Goal: Transaction & Acquisition: Purchase product/service

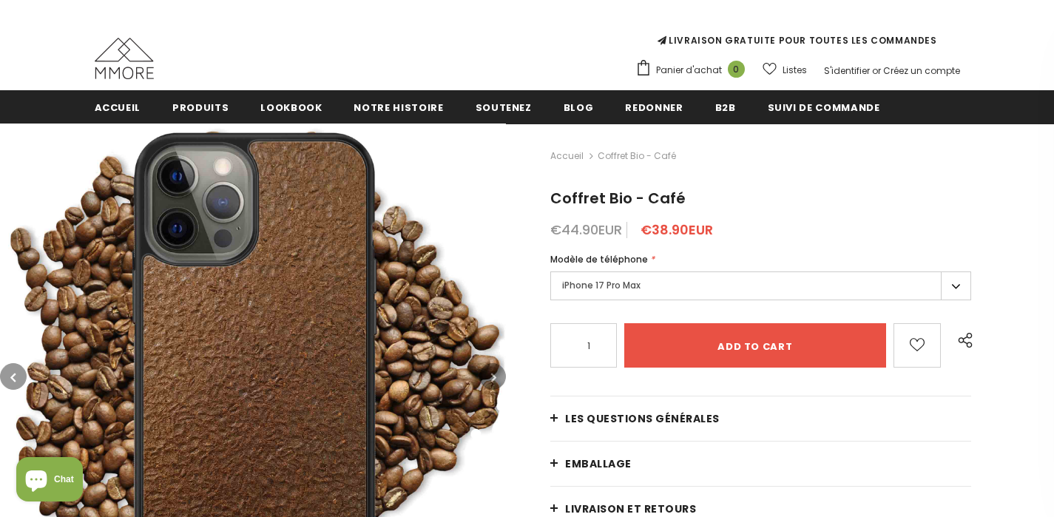
scroll to position [112, 0]
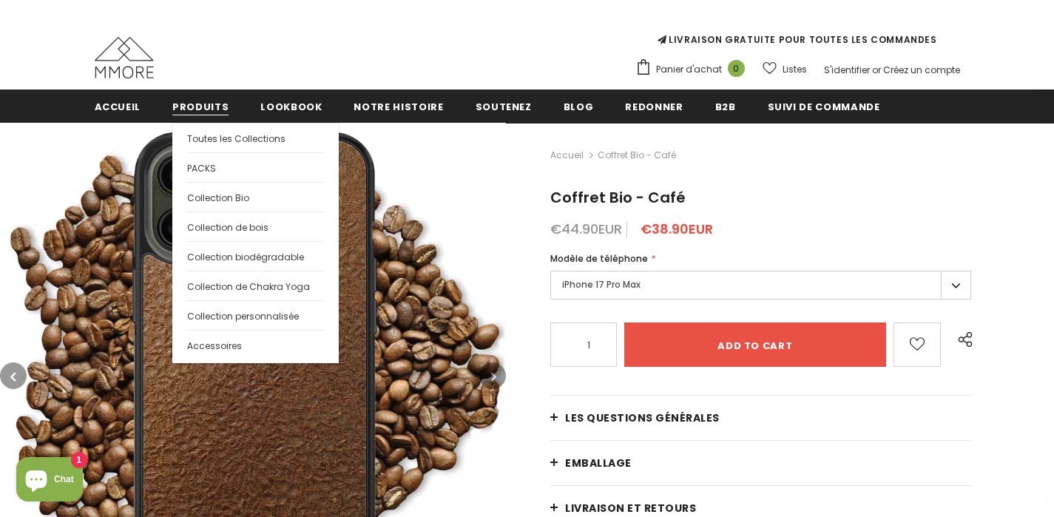
click at [196, 111] on span "Produits" at bounding box center [200, 107] width 56 height 14
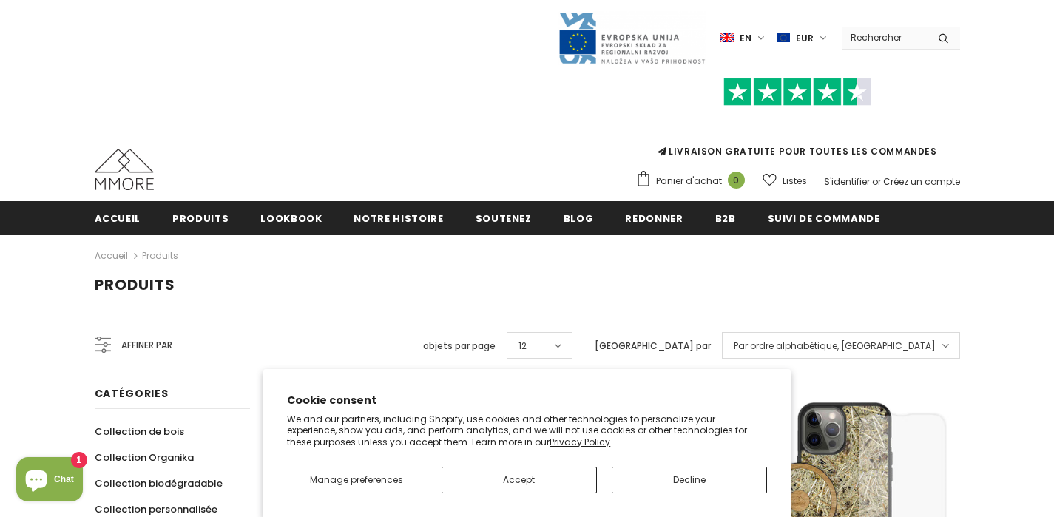
scroll to position [223, 0]
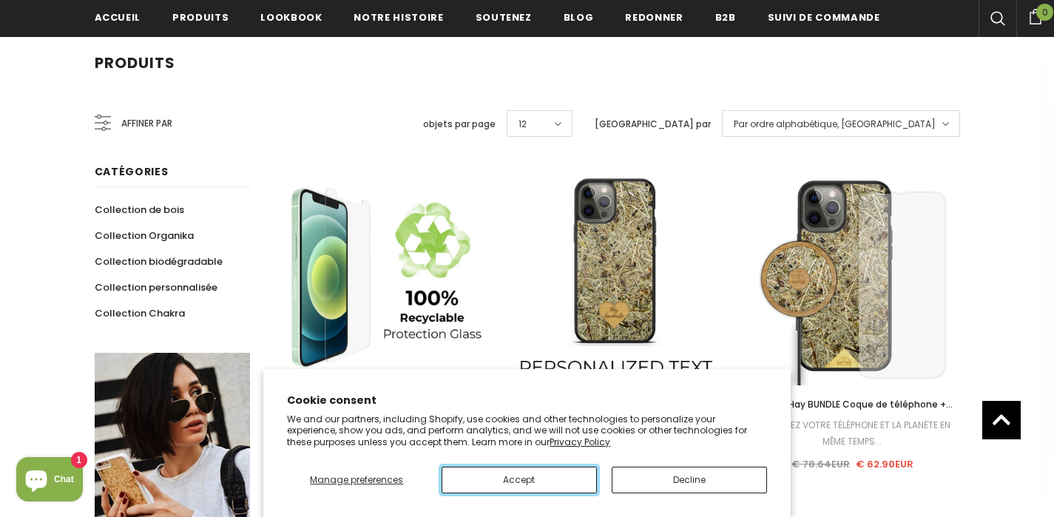
click at [561, 485] on button "Accept" at bounding box center [519, 480] width 155 height 27
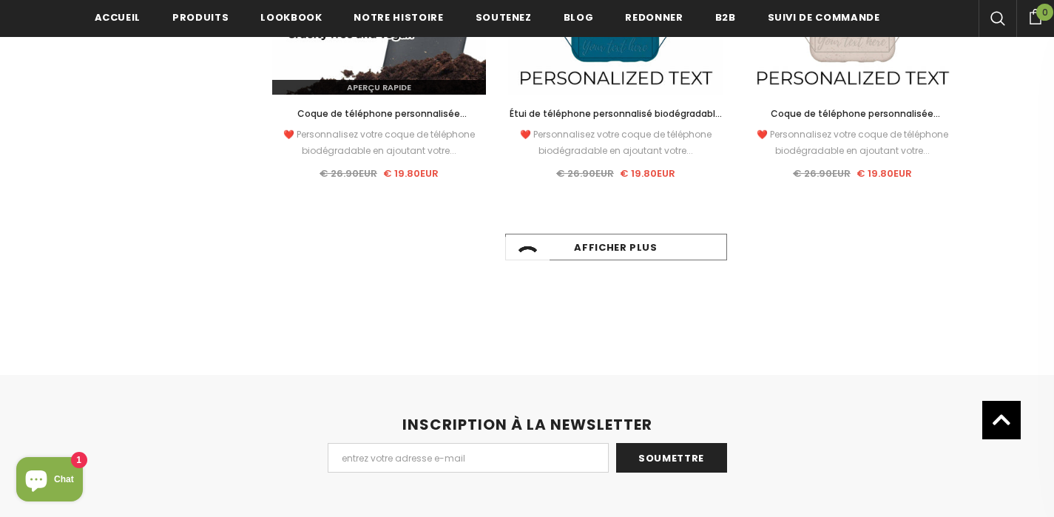
scroll to position [1581, 0]
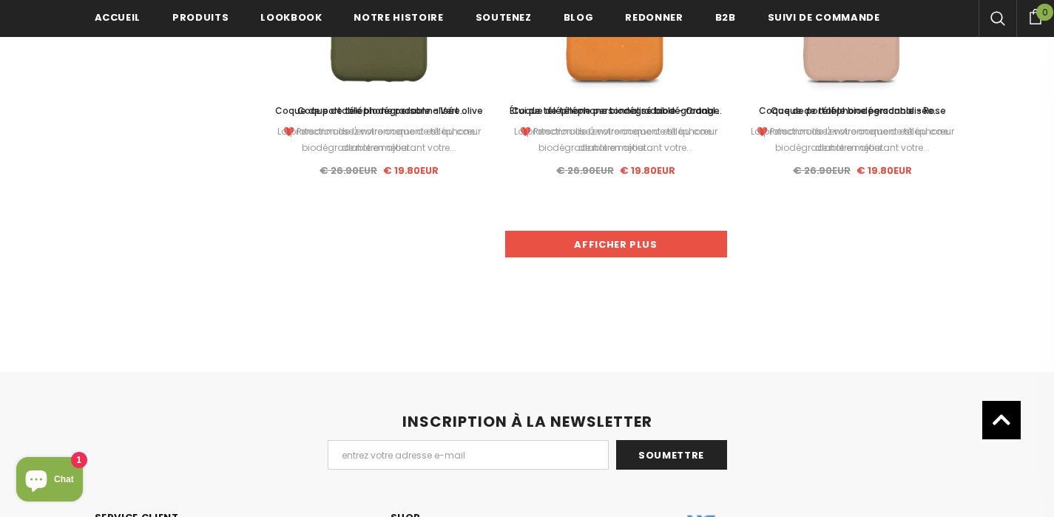
click at [646, 243] on link "Afficher plus" at bounding box center [616, 244] width 222 height 27
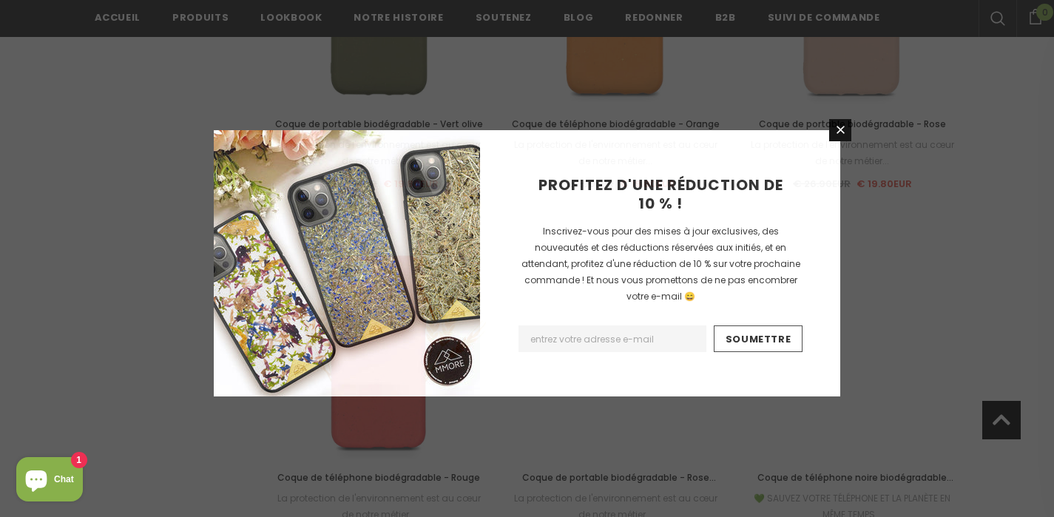
scroll to position [1521, 0]
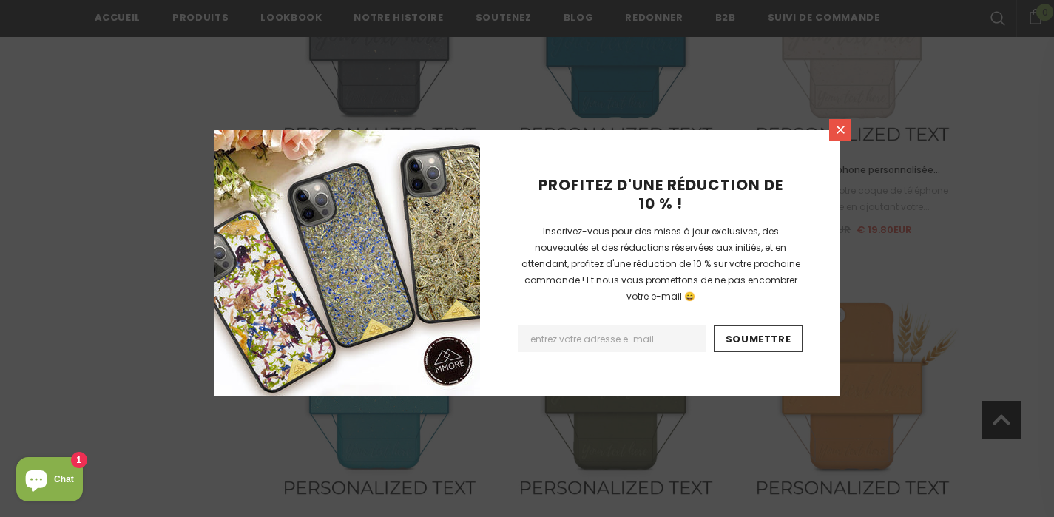
click at [842, 137] on link at bounding box center [840, 130] width 22 height 22
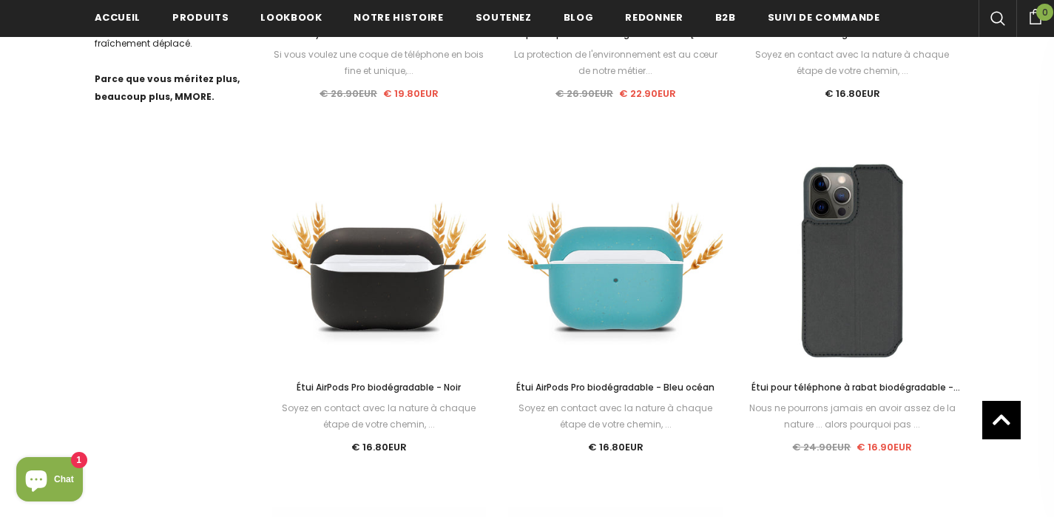
scroll to position [1023, 0]
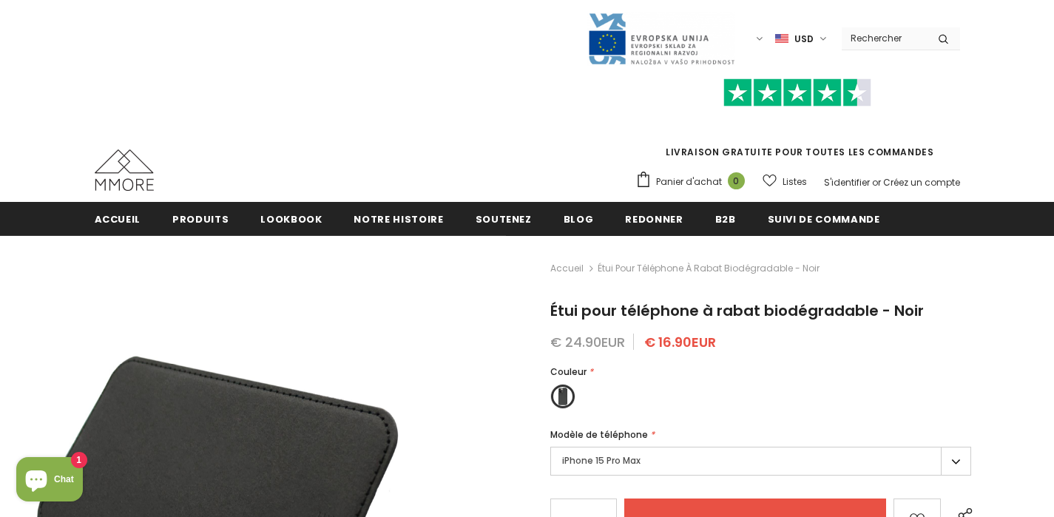
type input "Add to cart"
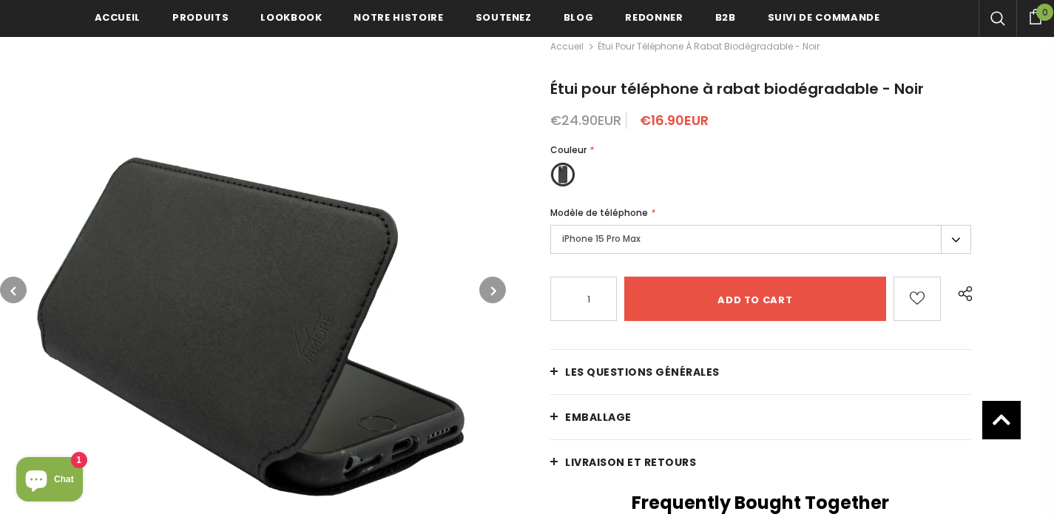
scroll to position [229, 0]
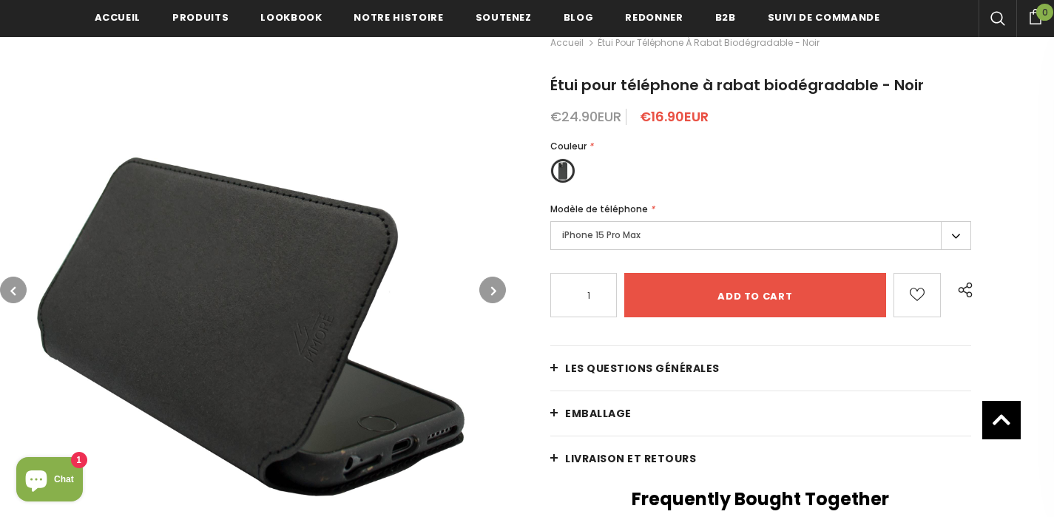
click at [672, 226] on label "iPhone 15 Pro Max" at bounding box center [760, 235] width 421 height 29
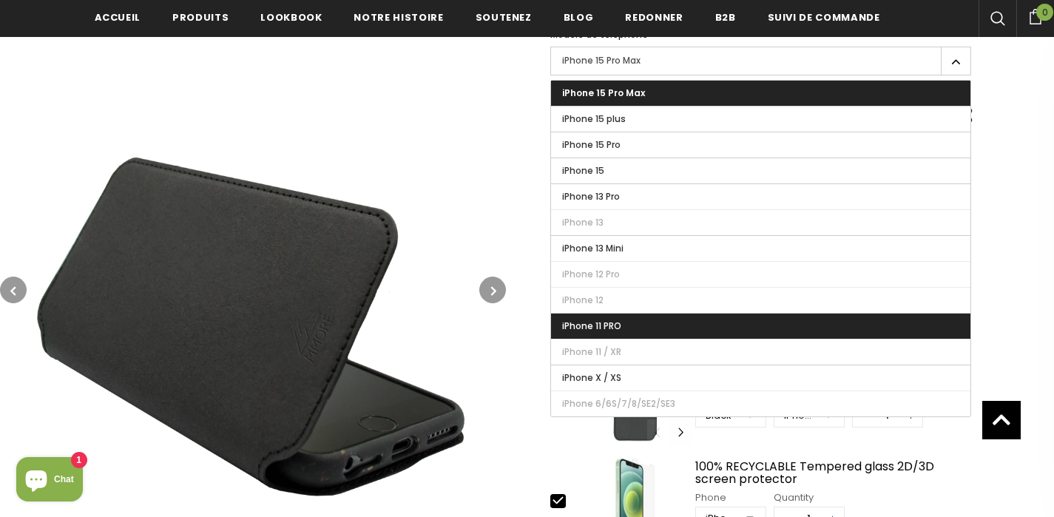
scroll to position [414, 0]
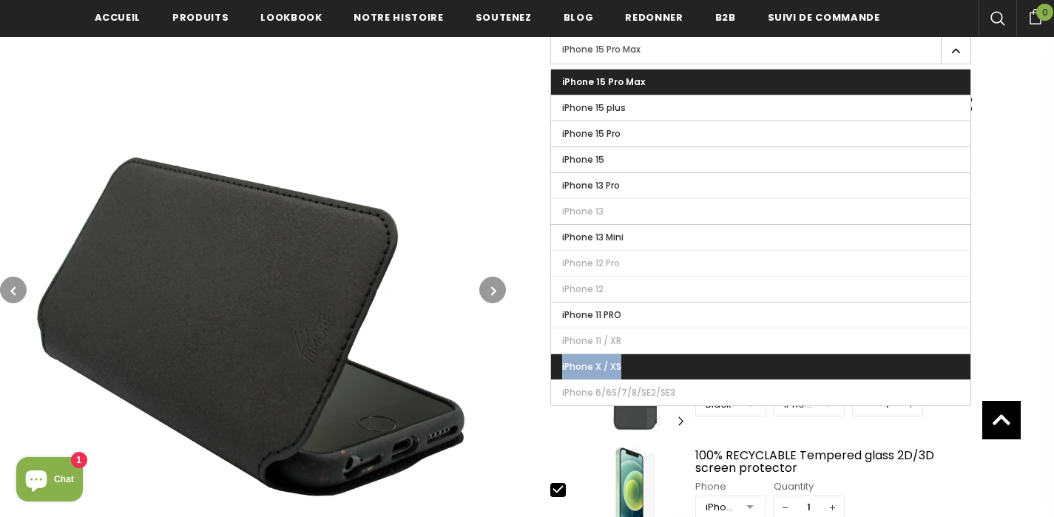
drag, startPoint x: 844, startPoint y: 351, endPoint x: 845, endPoint y: 358, distance: 7.4
click at [845, 358] on ul "iPhone 15 Pro Max iPhone 15 plus iPhone 15 Pro iPhone 15 iPhone 13 Pro" at bounding box center [760, 237] width 421 height 337
click at [845, 358] on label "iPhone X / XS" at bounding box center [760, 366] width 419 height 25
click at [0, 0] on input "iPhone X / XS" at bounding box center [0, 0] width 0 height 0
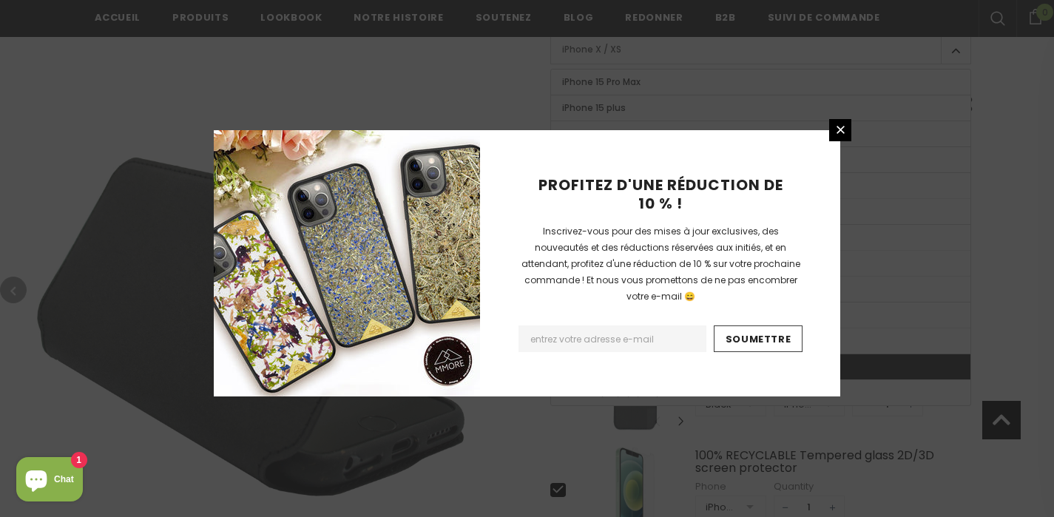
click at [663, 325] on input "Email Address" at bounding box center [612, 338] width 188 height 27
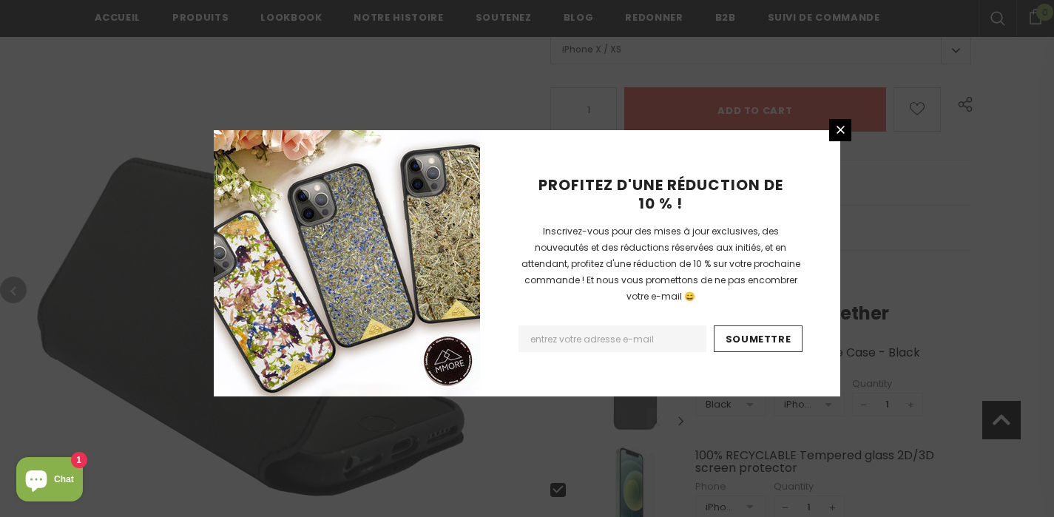
type input "[EMAIL_ADDRESS][DOMAIN_NAME]"
click at [840, 135] on icon at bounding box center [840, 130] width 13 height 13
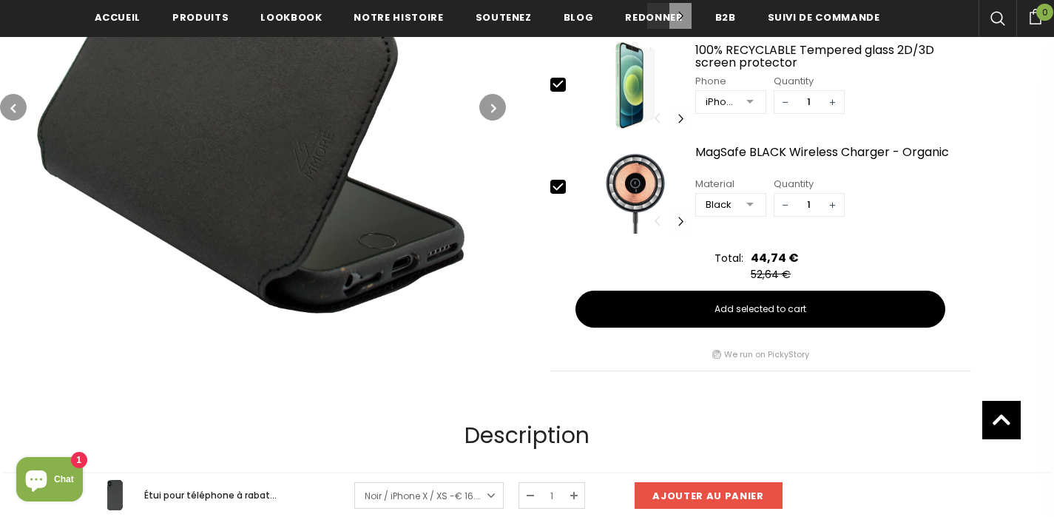
scroll to position [821, 0]
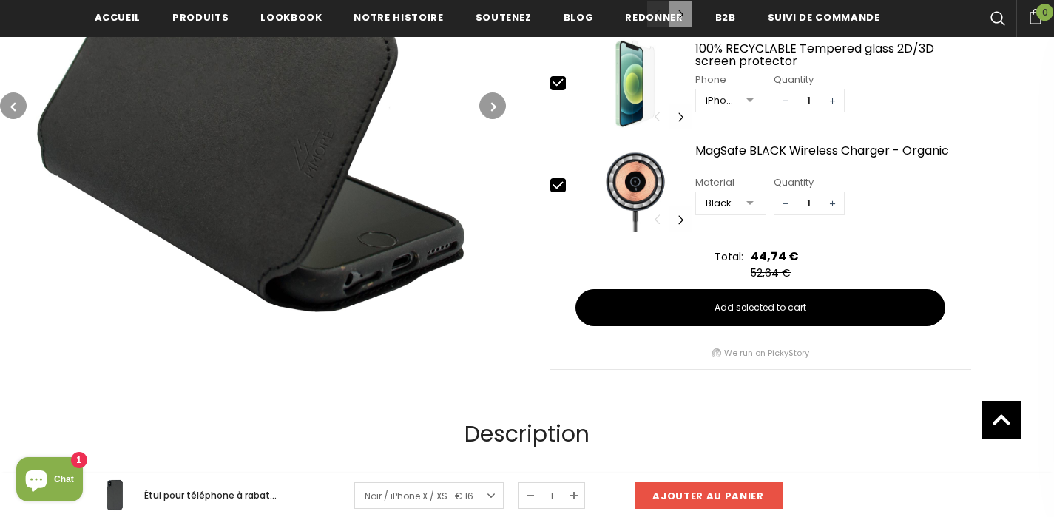
click at [559, 179] on icon at bounding box center [558, 186] width 16 height 16
type input "0"
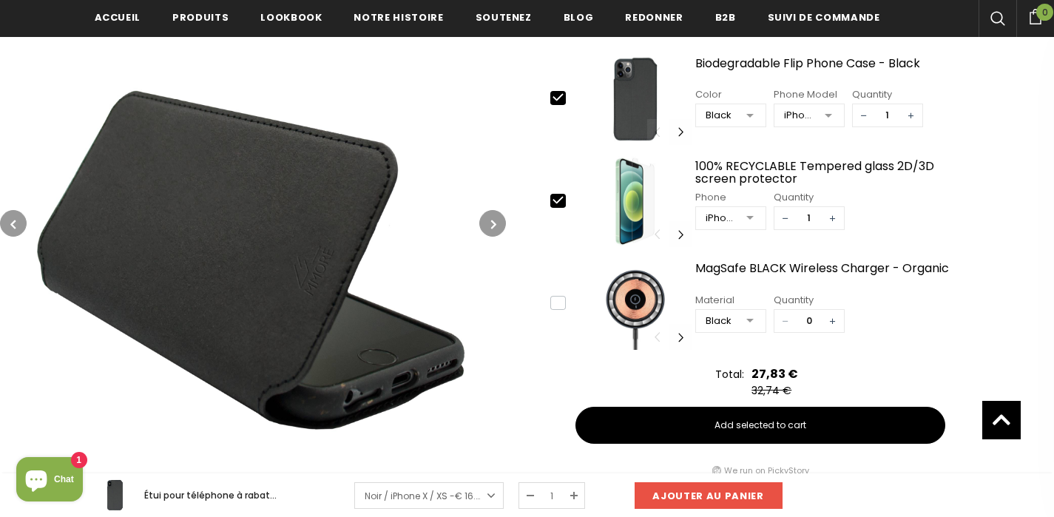
scroll to position [689, 0]
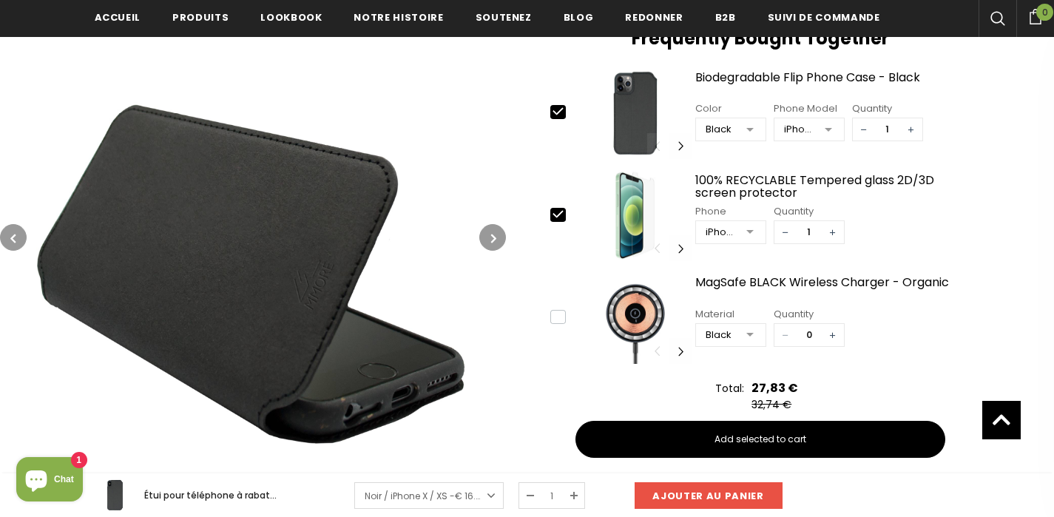
click at [553, 213] on icon at bounding box center [558, 214] width 10 height 7
type input "0"
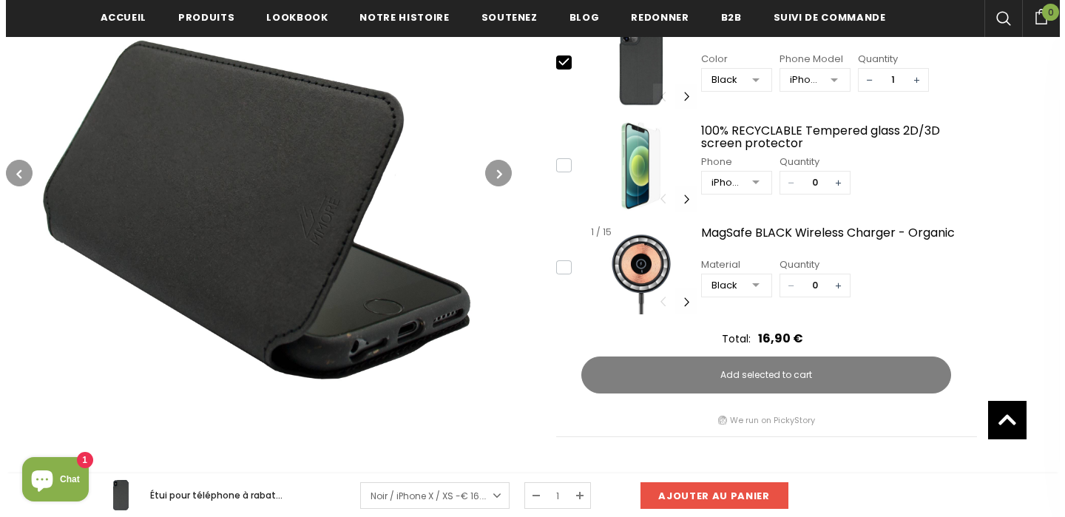
scroll to position [771, 0]
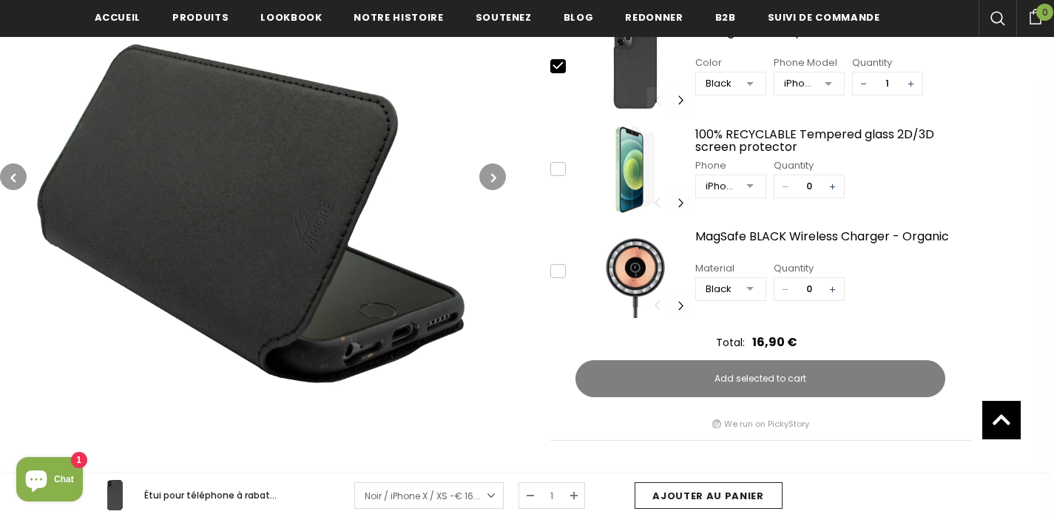
click at [721, 495] on input "Ajouter au panier" at bounding box center [709, 495] width 148 height 27
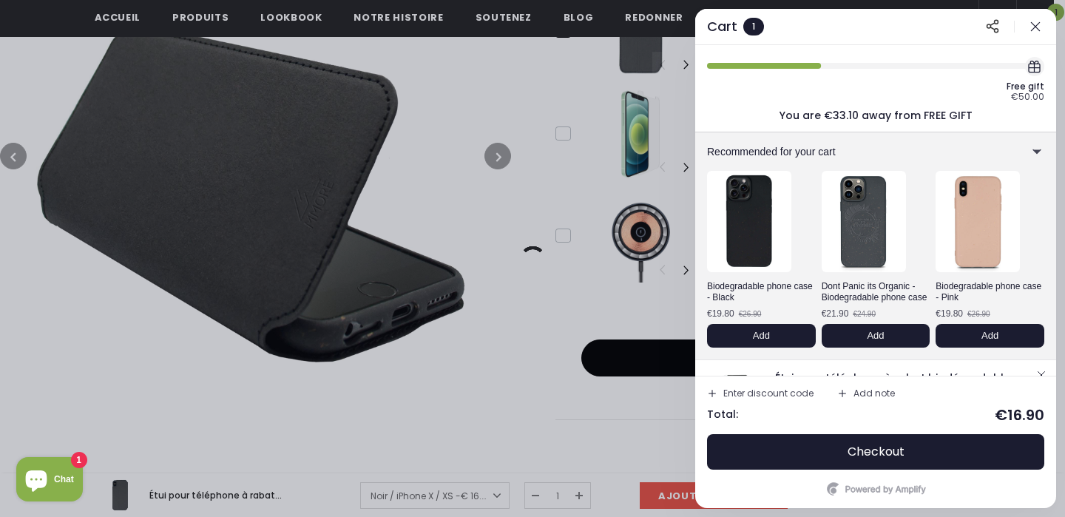
scroll to position [76, 0]
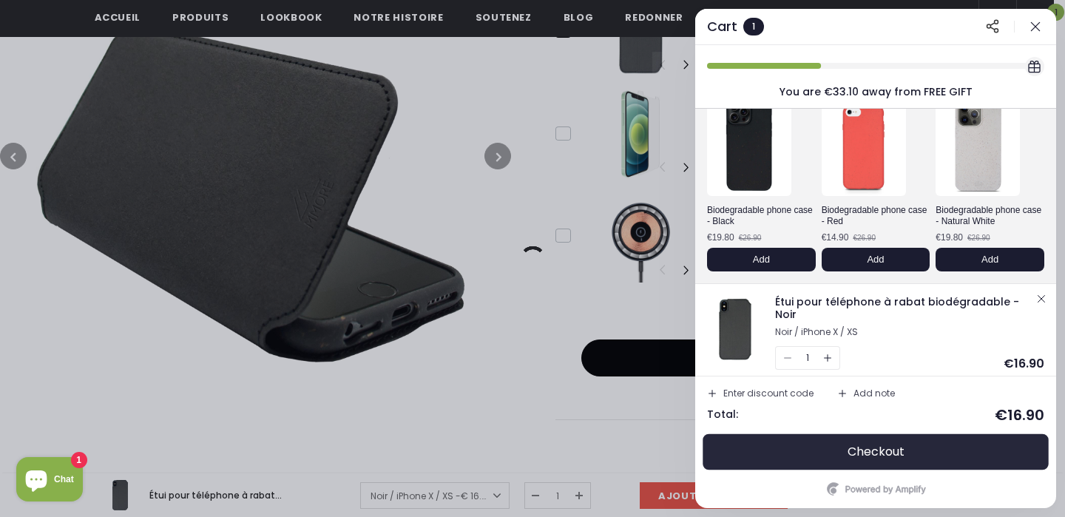
click at [885, 459] on span "Checkout" at bounding box center [876, 451] width 57 height 15
